Goal: Transaction & Acquisition: Obtain resource

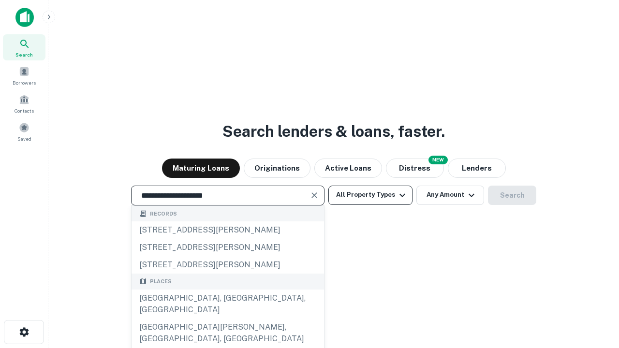
type input "**********"
click at [370, 195] on button "All Property Types" at bounding box center [370, 195] width 84 height 19
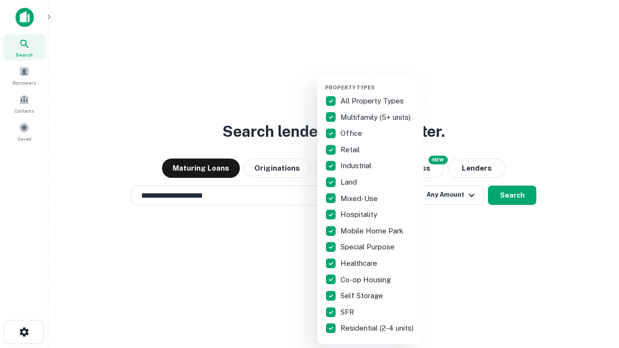
click at [378, 81] on button "button" at bounding box center [378, 81] width 106 height 0
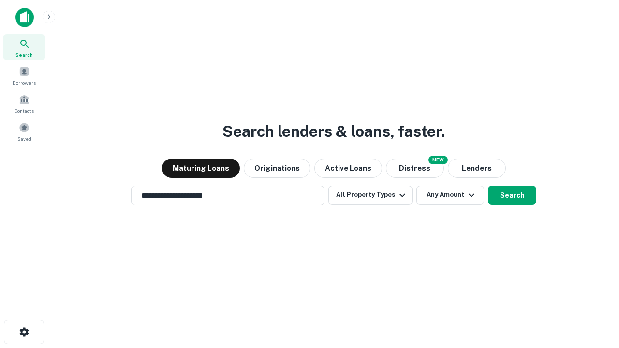
scroll to position [6, 117]
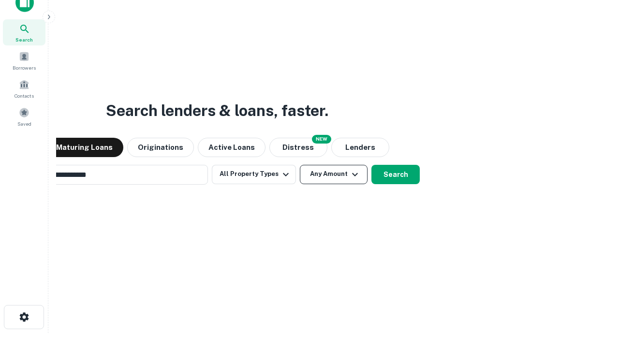
click at [300, 165] on button "Any Amount" at bounding box center [334, 174] width 68 height 19
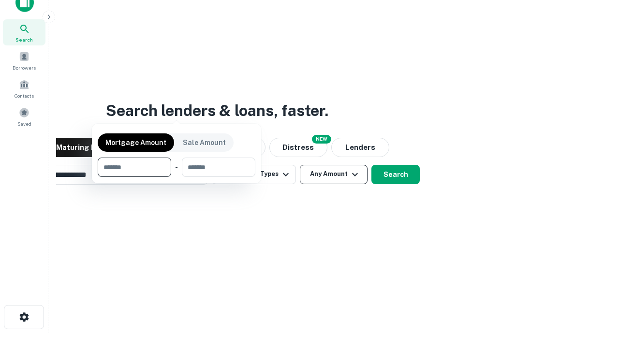
scroll to position [15, 0]
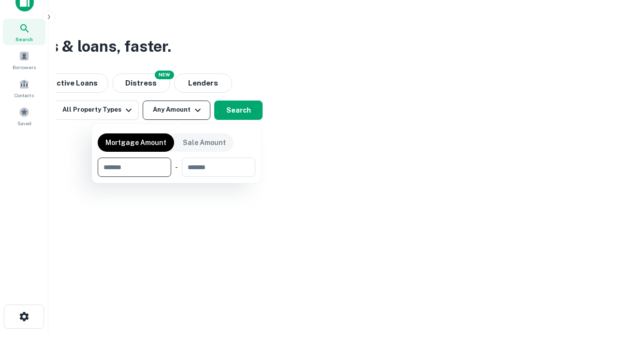
type input "*******"
click at [176, 177] on button "button" at bounding box center [177, 177] width 158 height 0
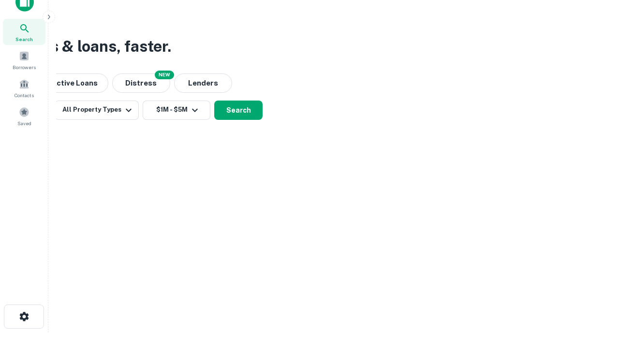
scroll to position [15, 0]
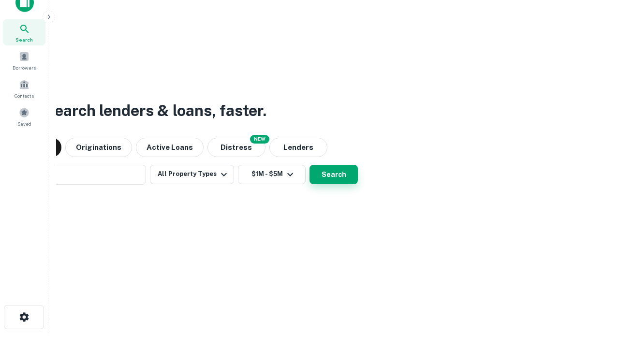
click at [309, 165] on button "Search" at bounding box center [333, 174] width 48 height 19
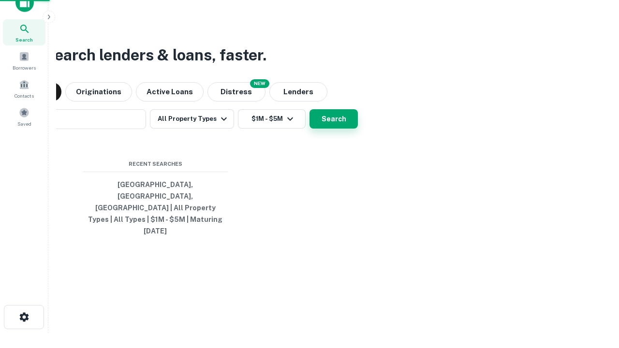
scroll to position [15, 0]
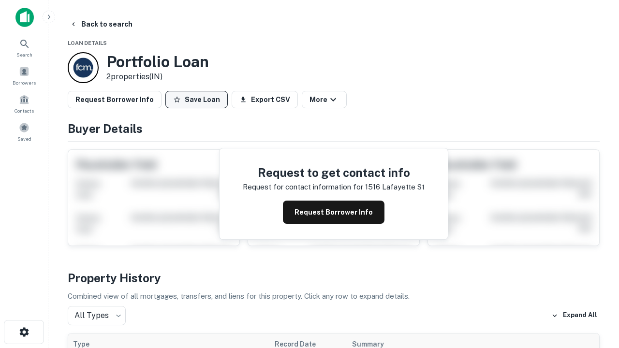
click at [196, 100] on button "Save Loan" at bounding box center [196, 99] width 62 height 17
click at [199, 100] on button "Save Loan" at bounding box center [196, 99] width 62 height 17
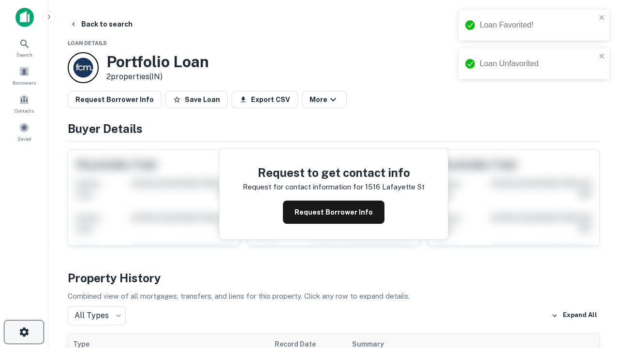
click at [24, 332] on icon "button" at bounding box center [24, 332] width 12 height 12
